Goal: Task Accomplishment & Management: Manage account settings

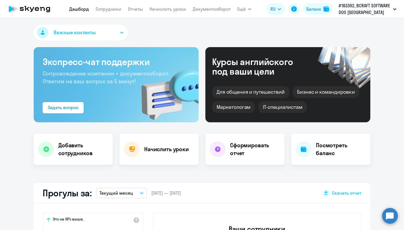
select select "30"
click at [81, 154] on h4 "Добавить сотрудников" at bounding box center [83, 149] width 50 height 16
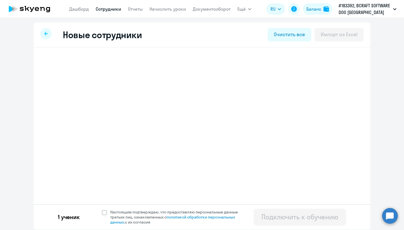
select select "english_adult_not_native_speaker_premium"
select select "7"
click at [102, 213] on span at bounding box center [104, 212] width 5 height 5
click at [102, 210] on input "Настоящим подтверждаю, что предоставляю персональные данные третьих лиц, ознако…" at bounding box center [102, 209] width 0 height 0
checkbox input "true"
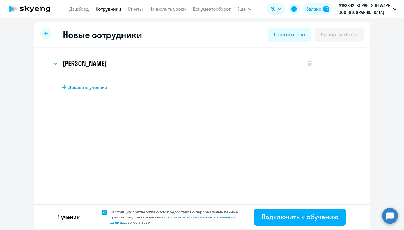
click at [92, 86] on span "Добавить ученика" at bounding box center [87, 87] width 39 height 6
select select "english_adult_not_native_speaker_premium"
select select "7"
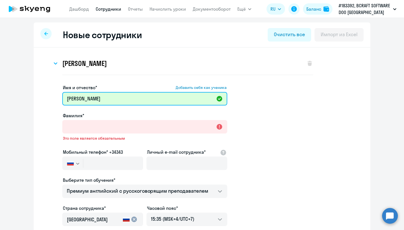
drag, startPoint x: 108, startPoint y: 100, endPoint x: 83, endPoint y: 102, distance: 25.3
click at [83, 102] on input "[PERSON_NAME]" at bounding box center [144, 98] width 165 height 13
click at [102, 100] on input "[PERSON_NAME]" at bounding box center [144, 98] width 165 height 13
type input "[PERSON_NAME]"
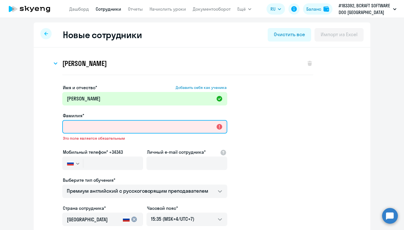
click at [100, 125] on input "Фамилия*" at bounding box center [144, 126] width 165 height 13
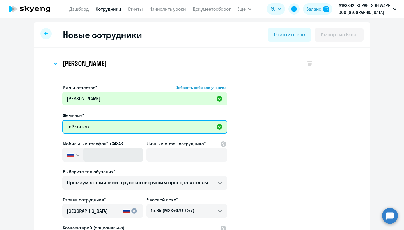
type input "Тайматов"
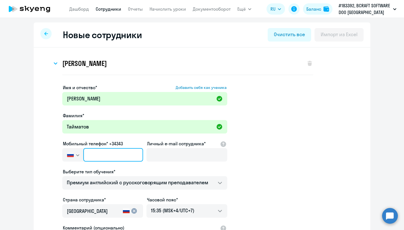
click at [104, 153] on input "text" at bounding box center [113, 154] width 60 height 13
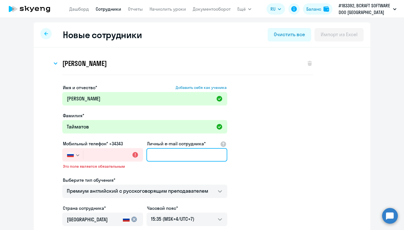
paste input "[EMAIL_ADDRESS][DOMAIN_NAME]"
type input "[EMAIL_ADDRESS][DOMAIN_NAME]"
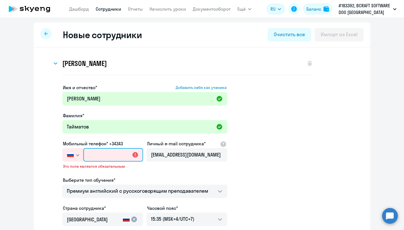
click at [107, 158] on input "text" at bounding box center [113, 154] width 60 height 13
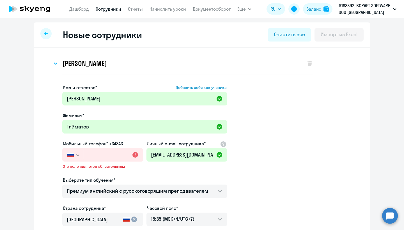
click at [79, 155] on button "button" at bounding box center [72, 154] width 21 height 13
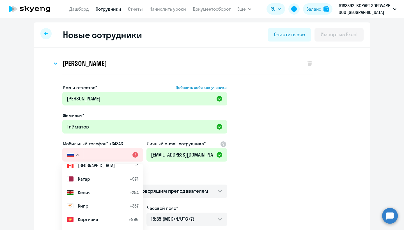
scroll to position [1150, 0]
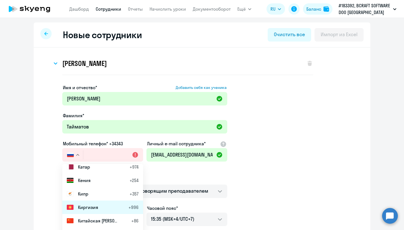
click at [110, 212] on li "Киргизия +996" at bounding box center [102, 207] width 81 height 13
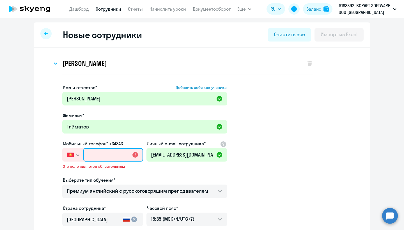
click at [100, 154] on input "text" at bounding box center [113, 154] width 60 height 13
paste input "[PHONE_NUMBER]"
type input "[PHONE_NUMBER]"
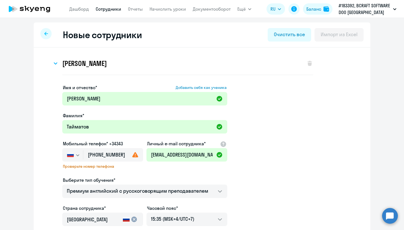
click at [77, 152] on button "button" at bounding box center [72, 154] width 21 height 13
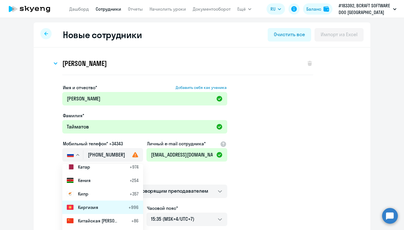
click at [93, 210] on span "Киргизия" at bounding box center [88, 207] width 20 height 7
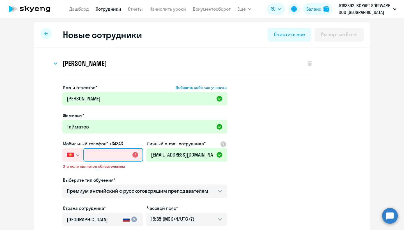
click at [95, 155] on input "text" at bounding box center [113, 154] width 60 height 13
paste input "+996 (550) 047-946"
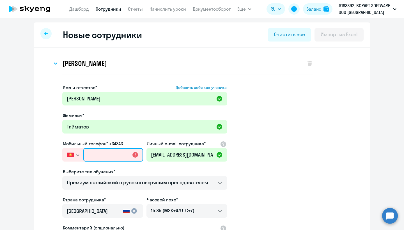
type input "+996 (550) 047-946"
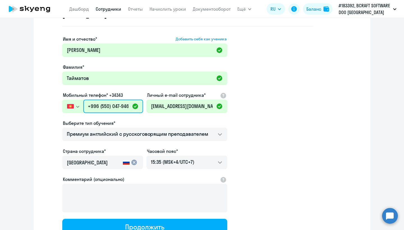
scroll to position [52, 0]
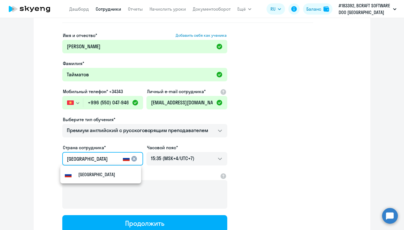
drag, startPoint x: 110, startPoint y: 159, endPoint x: 72, endPoint y: 151, distance: 38.3
click at [72, 151] on div "Страна сотрудника* [GEOGRAPHIC_DATA] cancel" at bounding box center [102, 156] width 81 height 24
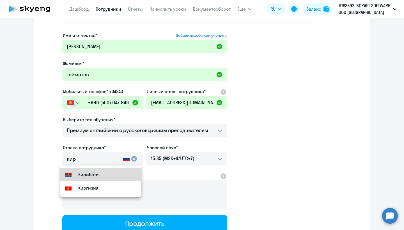
click at [86, 173] on small "Кирибати" at bounding box center [88, 174] width 20 height 7
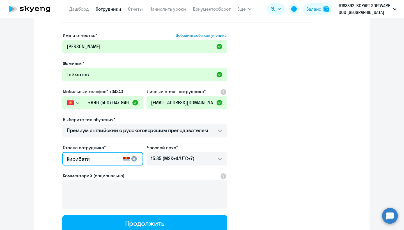
drag, startPoint x: 88, startPoint y: 159, endPoint x: 73, endPoint y: 159, distance: 14.9
click at [73, 159] on input "Кирибати" at bounding box center [94, 158] width 54 height 7
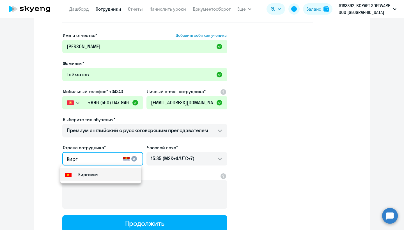
click at [79, 175] on small "Киргизия" at bounding box center [88, 174] width 20 height 7
type input "Киргизия"
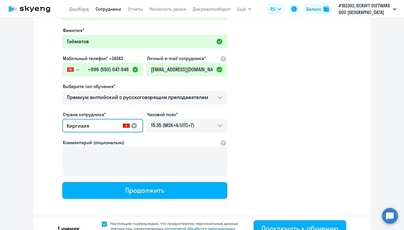
scroll to position [96, 0]
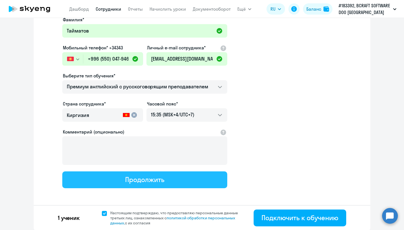
click at [170, 181] on button "Продолжить" at bounding box center [144, 179] width 165 height 17
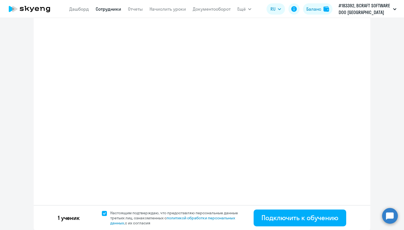
select select "english_adult_not_native_speaker_premium"
select select "7"
select select "english_adult_not_native_speaker_premium"
select select "7"
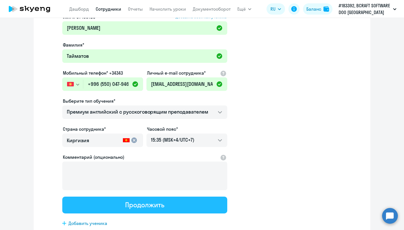
scroll to position [0, 0]
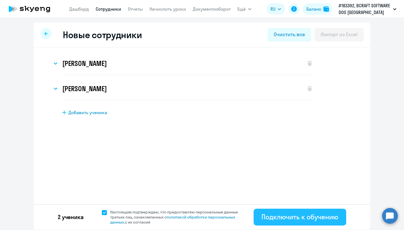
click at [277, 221] on div "Подключить к обучению" at bounding box center [300, 216] width 77 height 9
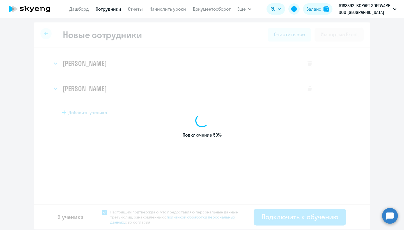
select select "english_adult_not_native_speaker_premium"
select select "7"
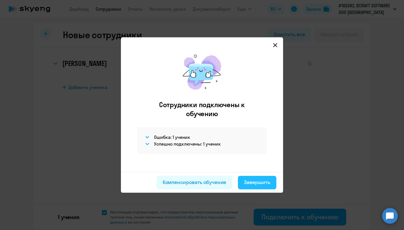
click at [262, 183] on div "Завершить" at bounding box center [257, 182] width 26 height 7
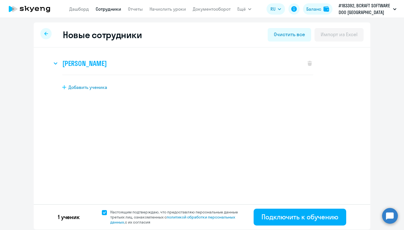
click at [157, 71] on div "[PERSON_NAME]" at bounding box center [176, 63] width 248 height 22
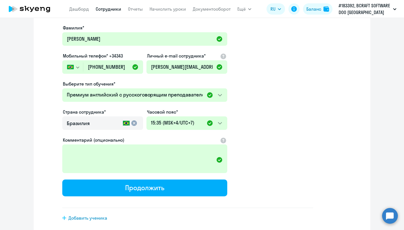
scroll to position [83, 0]
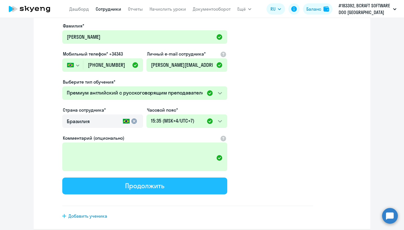
click at [136, 186] on div "Продолжить" at bounding box center [144, 185] width 39 height 9
select select "english_adult_not_native_speaker_premium"
select select "7"
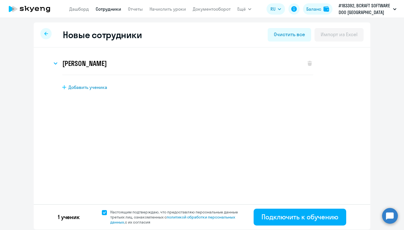
scroll to position [0, 0]
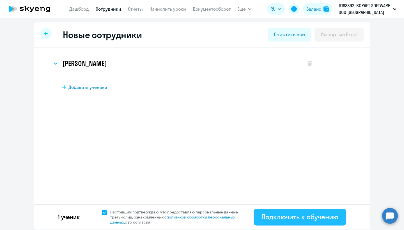
click at [300, 212] on button "Подключить к обучению" at bounding box center [300, 217] width 93 height 17
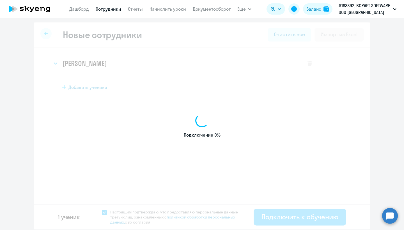
select select "english_adult_not_native_speaker_premium"
select select "7"
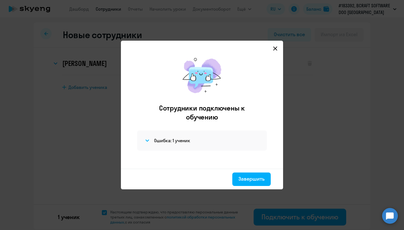
click at [275, 49] on icon at bounding box center [275, 48] width 4 height 4
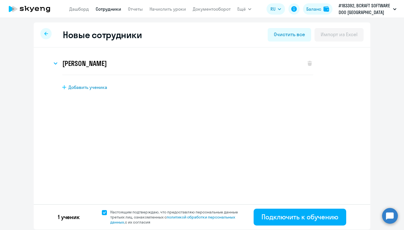
click at [47, 35] on icon at bounding box center [46, 34] width 4 height 4
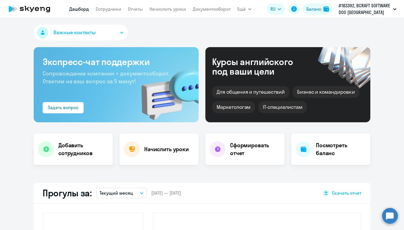
select select "30"
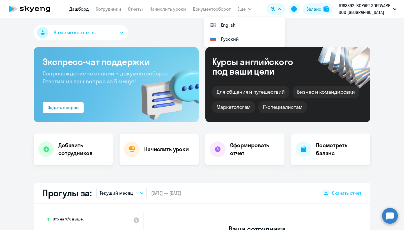
click at [145, 153] on h4 "Начислить уроки" at bounding box center [166, 149] width 45 height 8
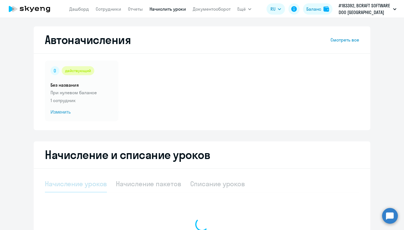
select select "10"
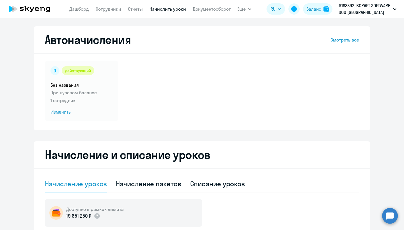
click at [111, 6] on app-menu-item-link "Сотрудники" at bounding box center [109, 9] width 26 height 7
click at [112, 8] on link "Сотрудники" at bounding box center [109, 9] width 26 height 6
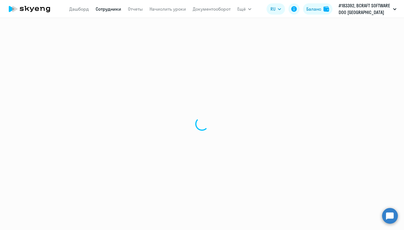
select select "30"
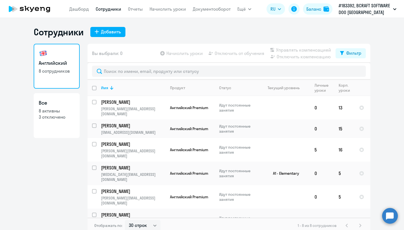
scroll to position [3, 0]
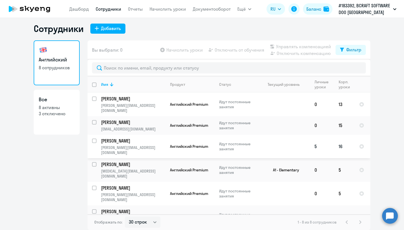
click at [136, 138] on p "[PERSON_NAME]" at bounding box center [132, 141] width 63 height 6
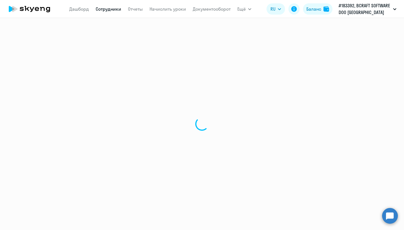
select select "english"
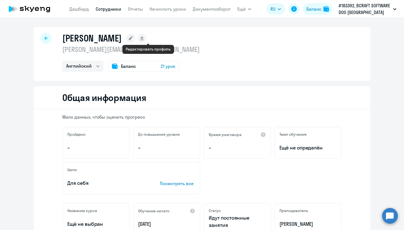
click at [135, 38] on rect at bounding box center [130, 38] width 9 height 9
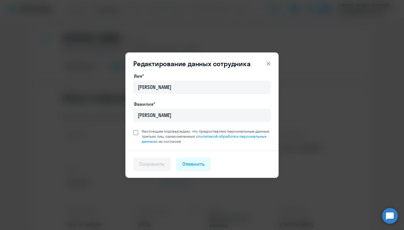
click at [141, 131] on span "Настоящим подтверждаю, что предоставляю персональные данные третьих лиц, ознако…" at bounding box center [204, 136] width 132 height 15
click at [133, 129] on input "Настоящим подтверждаю, что предоставляю персональные данные третьих лиц, ознако…" at bounding box center [133, 129] width 0 height 0
checkbox input "true"
click at [157, 162] on div "Сохранить" at bounding box center [151, 164] width 25 height 7
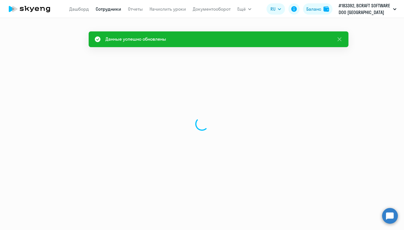
select select "english"
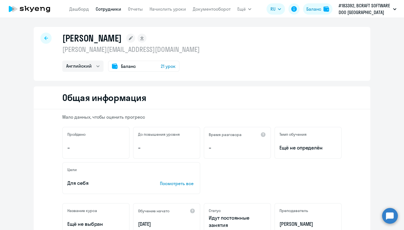
click at [98, 47] on p "[PERSON_NAME][EMAIL_ADDRESS][DOMAIN_NAME]" at bounding box center [131, 49] width 138 height 9
click at [44, 39] on icon at bounding box center [46, 38] width 4 height 4
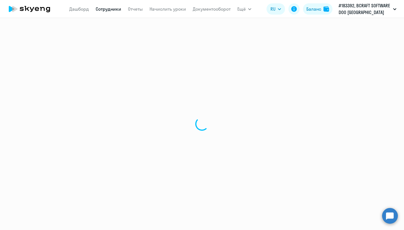
select select "30"
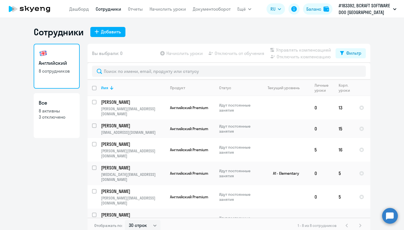
click at [60, 112] on p "8 активны" at bounding box center [57, 111] width 36 height 6
select select "30"
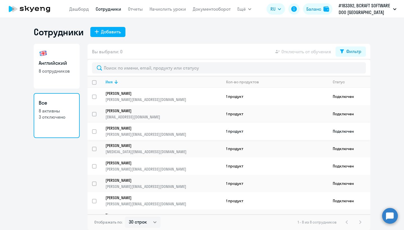
click at [162, 130] on p "[PERSON_NAME]" at bounding box center [160, 128] width 108 height 5
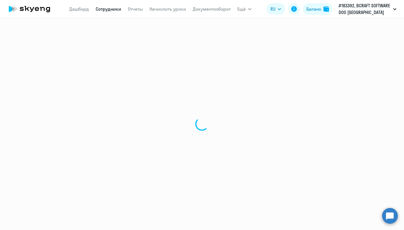
select select "english"
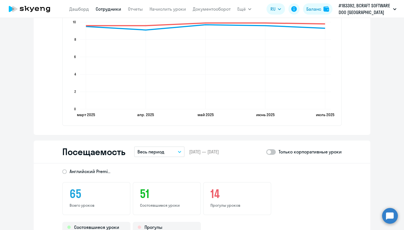
scroll to position [518, 0]
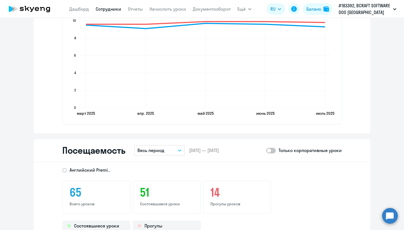
drag, startPoint x: 397, startPoint y: 160, endPoint x: 399, endPoint y: 174, distance: 14.1
click at [399, 174] on ng-component "[PERSON_NAME] [PERSON_NAME][EMAIL_ADDRESS][DOMAIN_NAME] Английский Баланс 21 ур…" at bounding box center [202, 28] width 404 height 1039
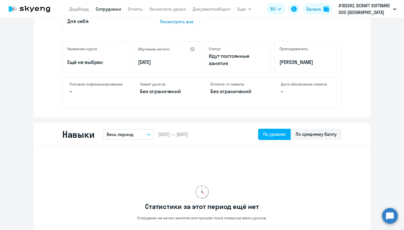
scroll to position [0, 0]
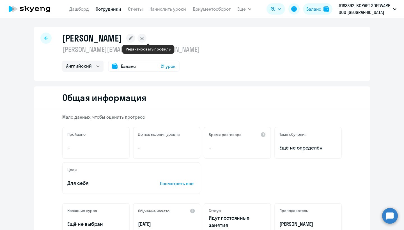
click at [135, 38] on rect at bounding box center [130, 38] width 9 height 9
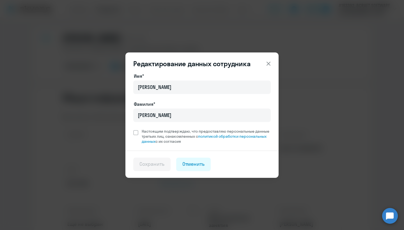
click at [271, 62] on icon at bounding box center [268, 63] width 7 height 7
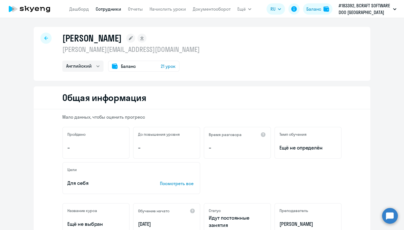
click at [102, 53] on p "[PERSON_NAME][EMAIL_ADDRESS][DOMAIN_NAME]" at bounding box center [131, 49] width 138 height 9
click at [247, 9] on button "Ещё" at bounding box center [244, 8] width 14 height 11
click at [366, 6] on p "#183392, BCRAFT SOFTWARE DOO [GEOGRAPHIC_DATA]" at bounding box center [365, 8] width 52 height 13
click at [96, 9] on link "Сотрудники" at bounding box center [109, 9] width 26 height 6
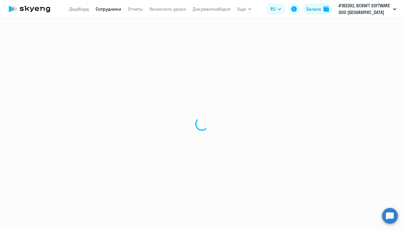
select select "30"
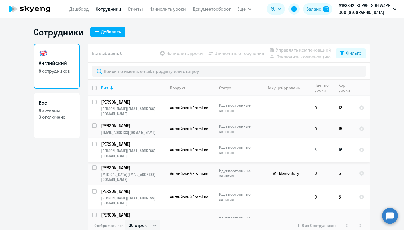
click at [134, 141] on p "[PERSON_NAME]" at bounding box center [132, 144] width 63 height 6
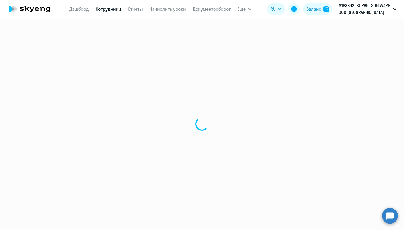
select select "english"
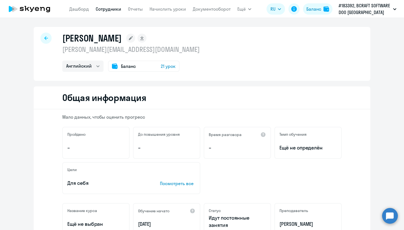
click at [102, 68] on div "Английский Баланс 21 урок" at bounding box center [131, 66] width 138 height 11
click at [164, 68] on span "21 урок" at bounding box center [168, 66] width 15 height 7
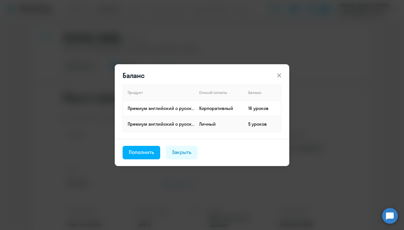
click at [281, 74] on icon at bounding box center [279, 75] width 4 height 4
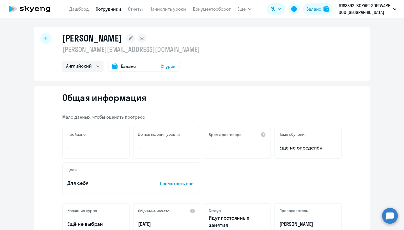
click at [45, 38] on icon at bounding box center [46, 38] width 4 height 4
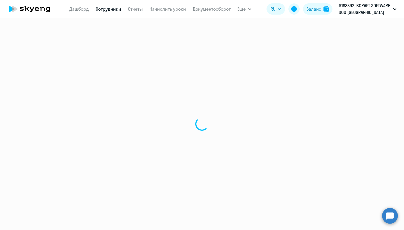
select select "30"
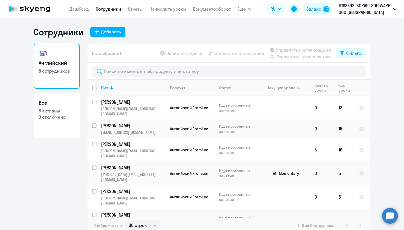
scroll to position [26, 0]
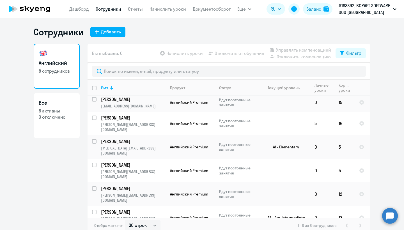
click at [176, 54] on app-table-action-button "Начислить уроки" at bounding box center [181, 53] width 44 height 7
click at [173, 10] on link "Начислить уроки" at bounding box center [168, 9] width 36 height 6
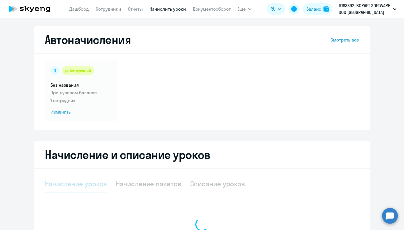
select select "10"
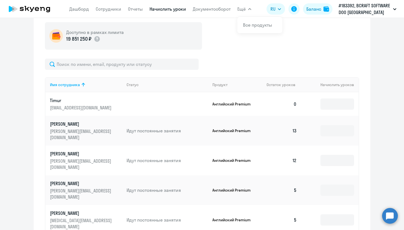
scroll to position [180, 0]
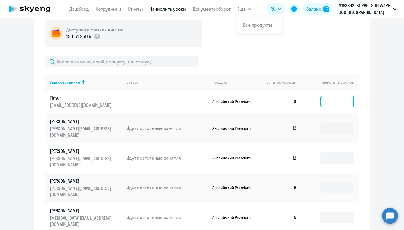
click at [328, 98] on input at bounding box center [338, 101] width 34 height 11
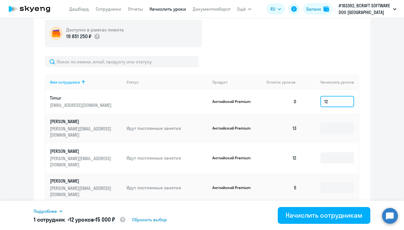
type input "12"
click at [323, 131] on td at bounding box center [329, 128] width 57 height 30
click at [326, 182] on input at bounding box center [338, 187] width 34 height 11
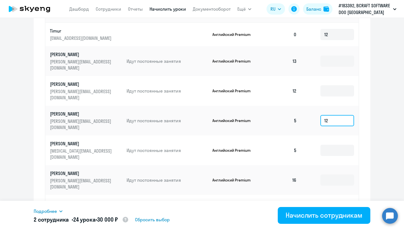
scroll to position [250, 0]
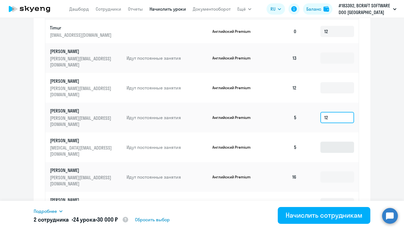
type input "12"
click at [334, 142] on input at bounding box center [338, 147] width 34 height 11
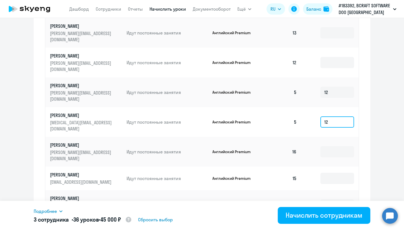
type input "12"
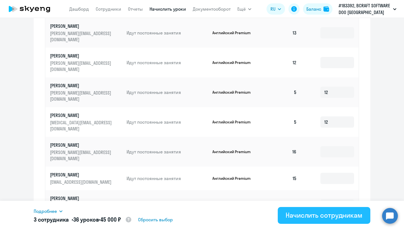
click at [325, 217] on div "Начислить сотрудникам" at bounding box center [324, 215] width 77 height 9
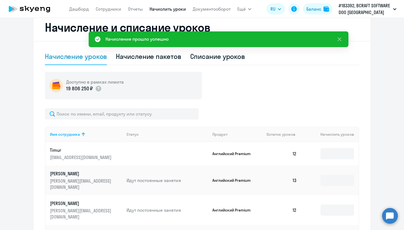
scroll to position [0, 0]
